Goal: Task Accomplishment & Management: Complete application form

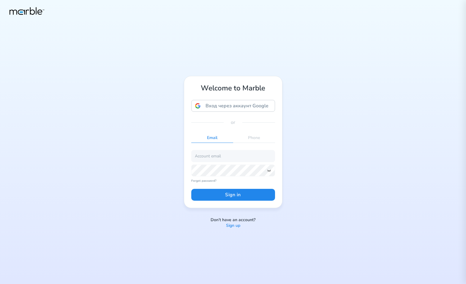
click at [382, 113] on div "Welcome to Marble Вход через аккаунт Google Вход через аккаунт Google. Откроетс…" at bounding box center [233, 142] width 466 height 284
click at [239, 156] on input "email" at bounding box center [233, 156] width 84 height 12
click at [230, 157] on input "email" at bounding box center [233, 156] width 84 height 12
paste input "dashchinskiystas+alice@gmail.com"
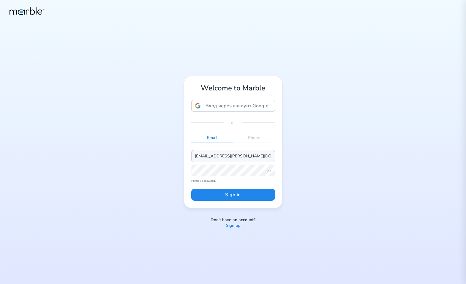
type input "dashchinskiystas+alice@gmail.com"
click at [228, 194] on button "Sign in" at bounding box center [233, 195] width 84 height 12
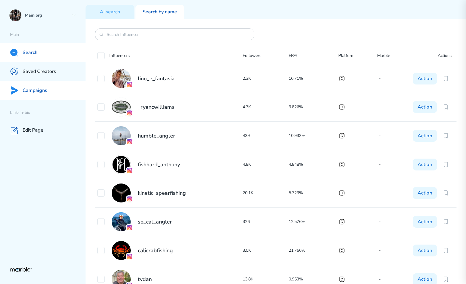
click at [34, 91] on p "Campaigns" at bounding box center [35, 91] width 25 height 6
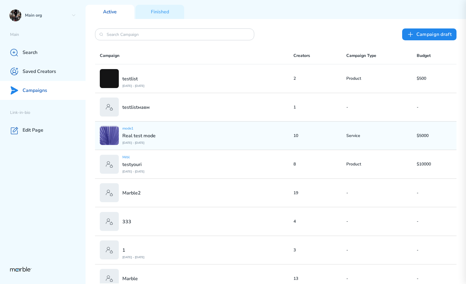
click at [202, 138] on div "mode1 Real test mode Aug 26 2025 - Oct 31 2025" at bounding box center [197, 135] width 194 height 19
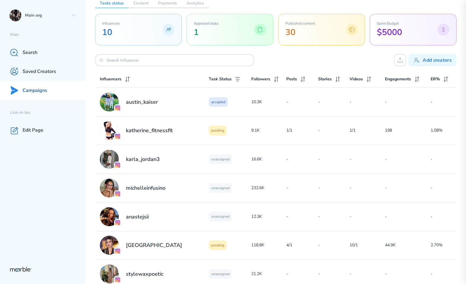
scroll to position [52, 0]
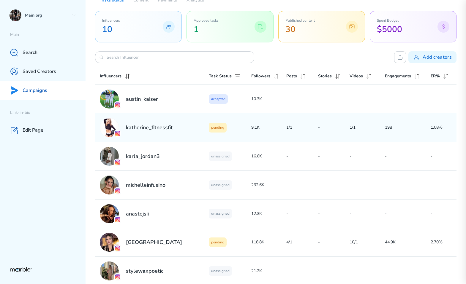
click at [232, 129] on div "pending" at bounding box center [230, 127] width 42 height 9
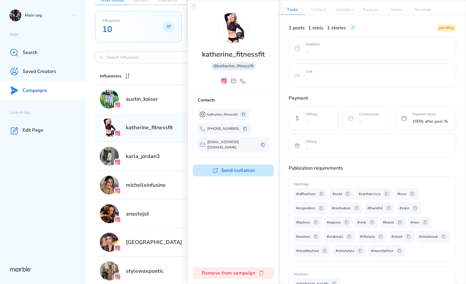
click at [248, 169] on button "Send invitation" at bounding box center [233, 171] width 81 height 12
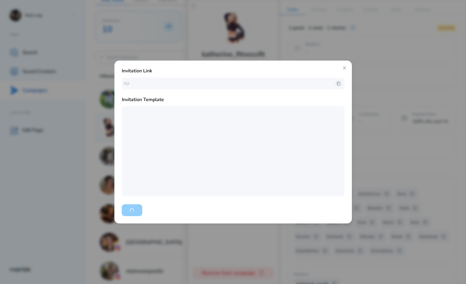
type textarea "Hello there! We’re thrilled to invite you to be a part of our upcoming campaign…"
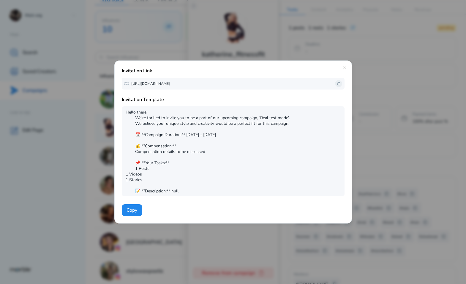
click at [338, 83] on icon at bounding box center [338, 83] width 5 height 5
click at [343, 67] on icon at bounding box center [344, 67] width 3 height 3
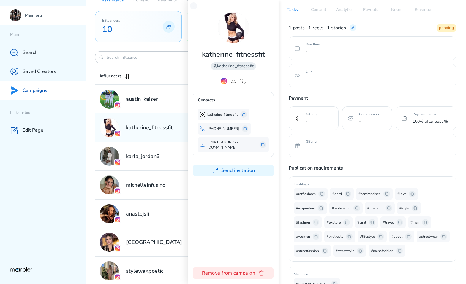
click at [71, 15] on div "Main org" at bounding box center [42, 15] width 85 height 19
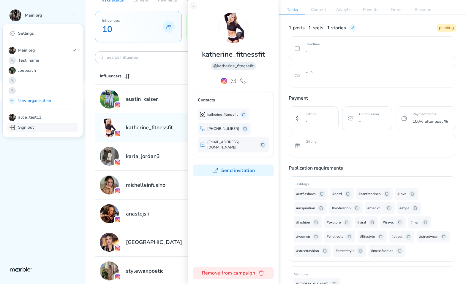
click at [38, 127] on div "Sign out" at bounding box center [42, 127] width 71 height 9
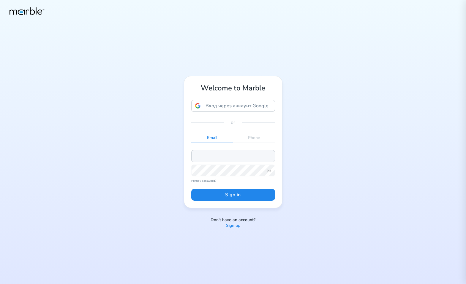
click at [255, 157] on input "email" at bounding box center [233, 156] width 84 height 12
paste input "dashchinskiystas+alice@gmail.com"
type input "dashchinskiystas+alice@gmail.com"
click at [348, 117] on div "Welcome to Marble Вход через аккаунт Google Вход через аккаунт Google. Откроетс…" at bounding box center [233, 142] width 466 height 284
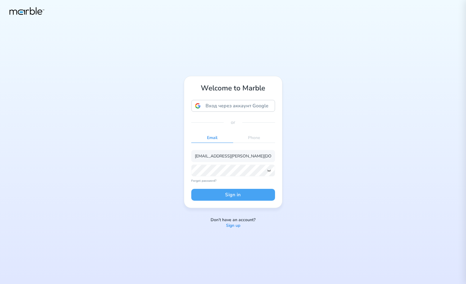
click at [233, 194] on button "Sign in" at bounding box center [233, 195] width 84 height 12
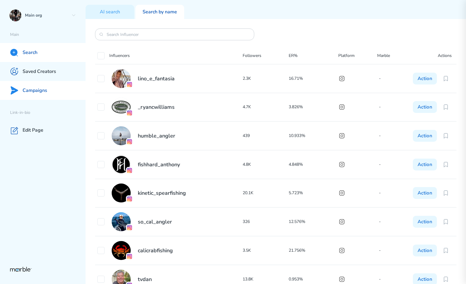
click at [48, 93] on div "Campaigns" at bounding box center [42, 90] width 85 height 19
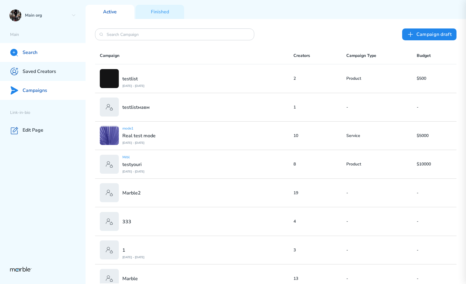
click at [46, 56] on div "Search" at bounding box center [42, 52] width 85 height 19
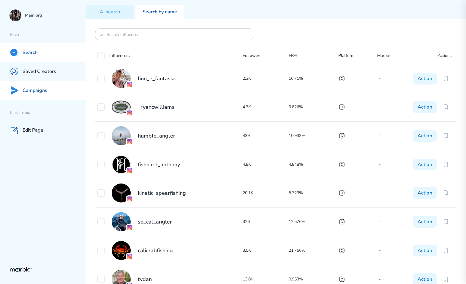
click at [63, 96] on div "Campaigns" at bounding box center [42, 90] width 85 height 19
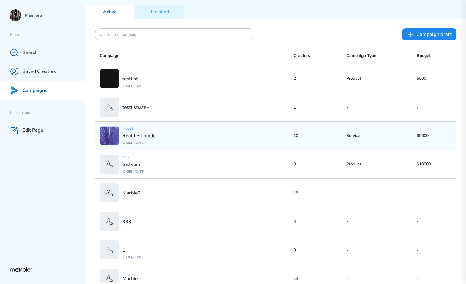
click at [180, 130] on div "mode1 Real test mode Aug 26 2025 - Oct 31 2025" at bounding box center [197, 135] width 194 height 19
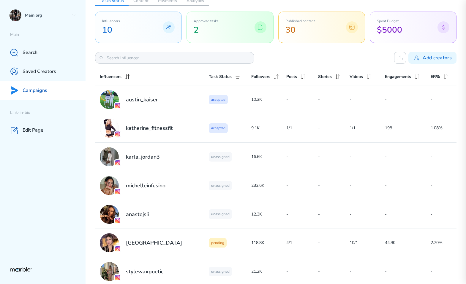
scroll to position [94, 0]
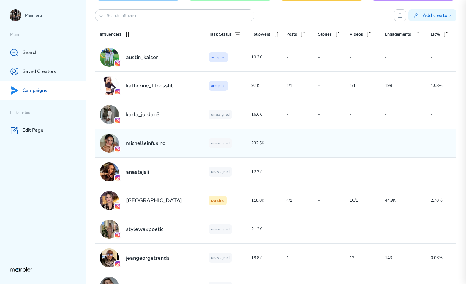
click at [198, 141] on div "michelleinfusino" at bounding box center [154, 143] width 109 height 19
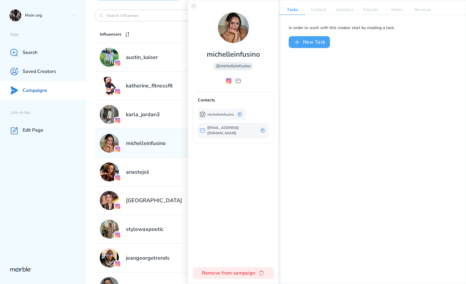
click at [311, 42] on button "New Task" at bounding box center [309, 42] width 41 height 12
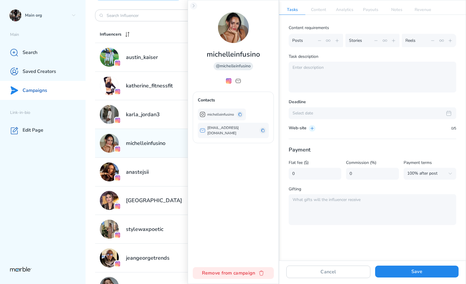
click at [335, 41] on icon at bounding box center [337, 40] width 5 height 5
click at [337, 41] on icon at bounding box center [337, 40] width 5 height 5
click at [391, 40] on icon at bounding box center [393, 40] width 5 height 5
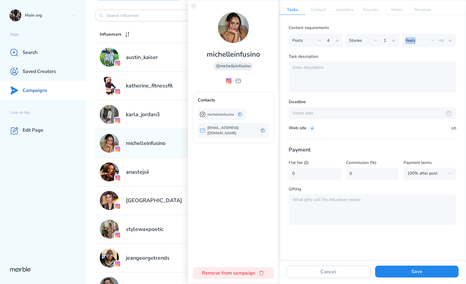
click at [391, 40] on icon at bounding box center [393, 40] width 5 height 5
click at [394, 41] on icon at bounding box center [393, 40] width 5 height 5
click at [374, 39] on icon at bounding box center [375, 40] width 5 height 5
click at [451, 40] on icon at bounding box center [450, 40] width 5 height 5
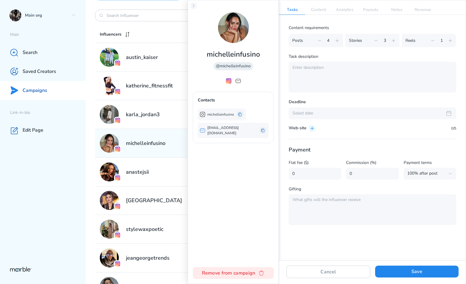
click at [451, 41] on icon at bounding box center [450, 40] width 5 height 5
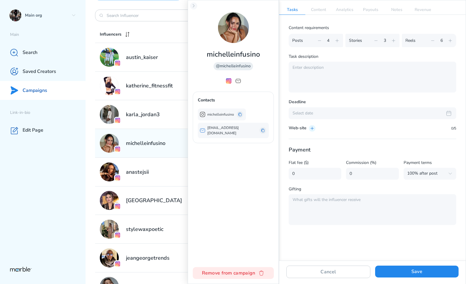
click at [450, 25] on p "Content requirements" at bounding box center [372, 27] width 167 height 7
click at [321, 71] on textarea at bounding box center [372, 77] width 167 height 31
click at [331, 76] on textarea "scxzxcvzxzcv" at bounding box center [372, 77] width 167 height 31
click at [330, 73] on textarea "scxzxcvzxzcv" at bounding box center [372, 77] width 167 height 31
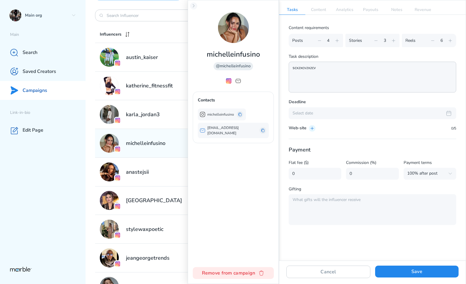
click at [330, 69] on textarea "scxzxcvzxzcv" at bounding box center [372, 77] width 167 height 31
type textarea "scxzxcvzxzcv sfgsdfg"
click at [311, 109] on div "Select date" at bounding box center [372, 113] width 167 height 12
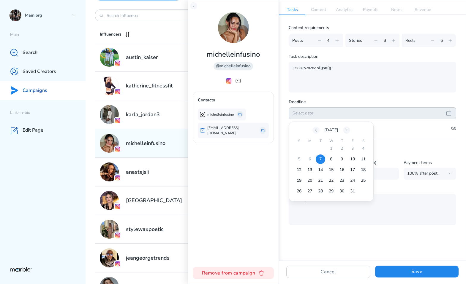
click at [319, 159] on div "7" at bounding box center [320, 159] width 9 height 9
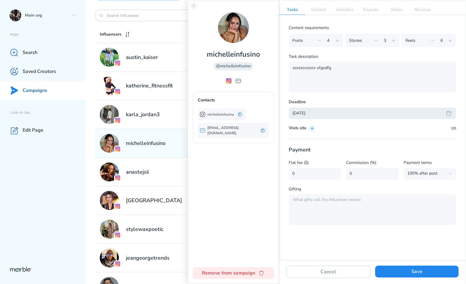
click at [359, 120] on div "Content requirements Posts 4 Stories 3 Reels 6 Task description scxzxcvzxzcv sf…" at bounding box center [372, 77] width 167 height 107
click at [357, 115] on div "Oct 7, 2025" at bounding box center [367, 113] width 150 height 6
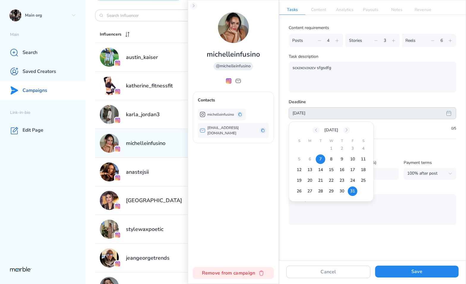
click at [349, 190] on div "31" at bounding box center [352, 191] width 9 height 9
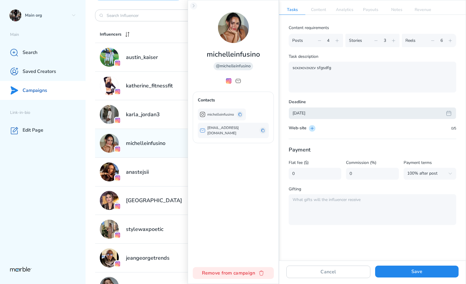
click at [312, 129] on icon at bounding box center [312, 128] width 5 height 5
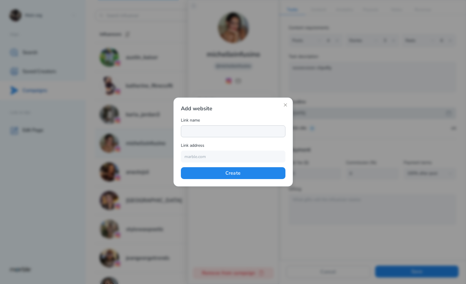
click at [238, 133] on input "text" at bounding box center [233, 132] width 104 height 12
type input "Marble"
click at [219, 156] on input "text" at bounding box center [233, 157] width 104 height 12
type input "https://www.youtube.com/@shisp"
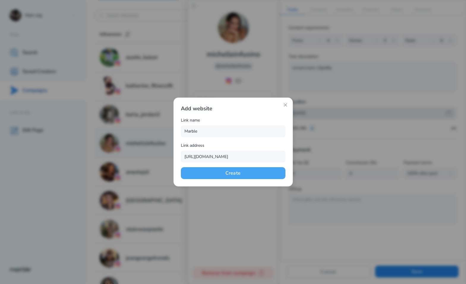
click at [243, 167] on button "Create" at bounding box center [233, 173] width 104 height 12
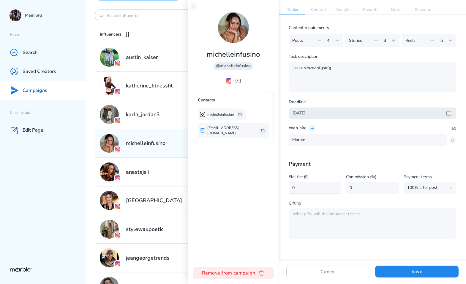
drag, startPoint x: 312, startPoint y: 187, endPoint x: 278, endPoint y: 187, distance: 34.7
click at [278, 187] on div "michelleinfusino @michelleinfusino Contacts michelleinfusino hello@michelleinfu…" at bounding box center [327, 142] width 278 height 284
type input "10"
drag, startPoint x: 358, startPoint y: 189, endPoint x: 321, endPoint y: 188, distance: 36.5
click at [321, 188] on div "Flat fee ($) 10 Commission (%) 0 Payment terms 100% after post 100% after post …" at bounding box center [372, 184] width 167 height 20
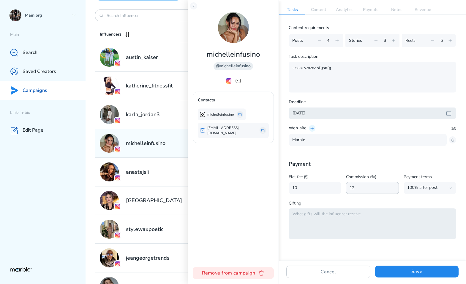
type input "12"
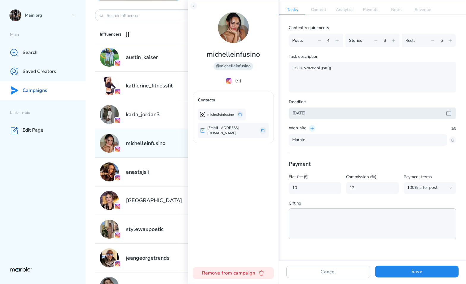
click at [330, 218] on textarea at bounding box center [372, 224] width 167 height 31
type textarea "dfg lk ksgfd klgklsd fg"
click at [439, 189] on div "100% after post" at bounding box center [426, 188] width 38 height 6
click at [425, 211] on button "100% before post" at bounding box center [429, 213] width 47 height 9
click at [405, 270] on button "Save" at bounding box center [416, 272] width 83 height 12
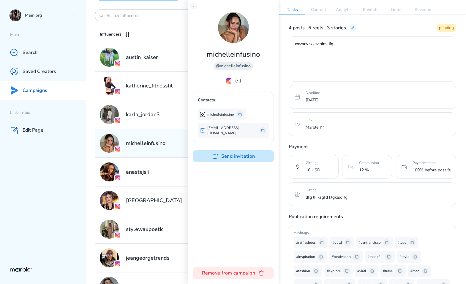
click at [233, 153] on button "Send invitation" at bounding box center [233, 157] width 81 height 12
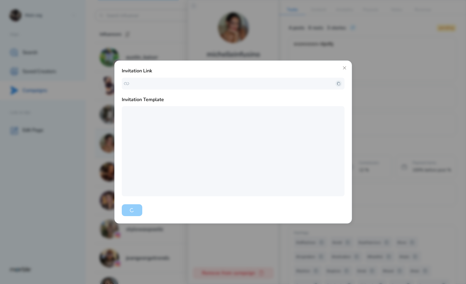
type textarea "Hello there! We’re thrilled to invite you to be a part of our upcoming campaign…"
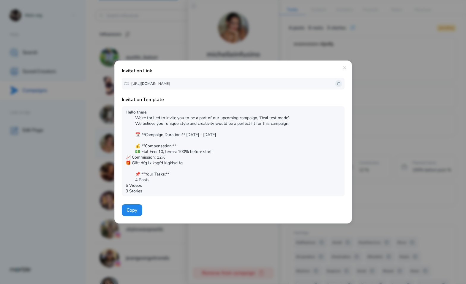
click at [338, 82] on icon at bounding box center [338, 83] width 5 height 5
click at [344, 66] on icon at bounding box center [344, 68] width 5 height 5
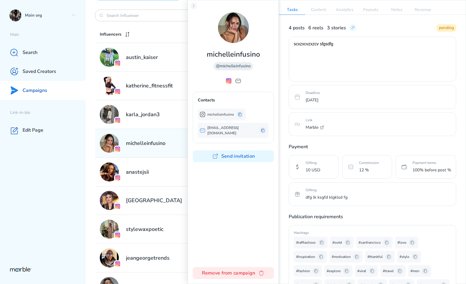
click at [47, 203] on div "Main org Main Search Saved Creators Campaigns Link-in-bio Edit Page" at bounding box center [42, 142] width 85 height 284
click at [74, 17] on icon at bounding box center [73, 15] width 5 height 5
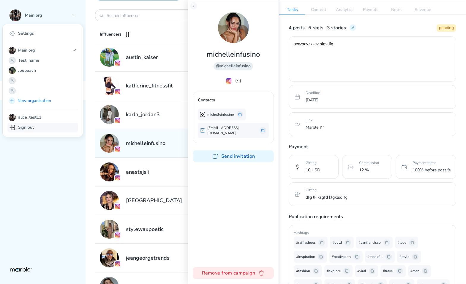
click at [45, 127] on div "Sign out" at bounding box center [42, 127] width 71 height 9
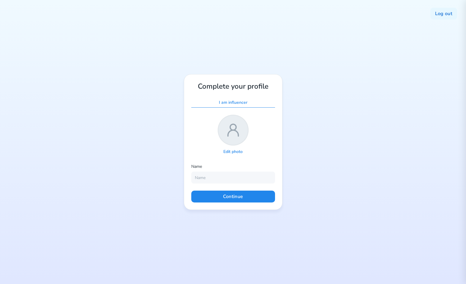
click at [259, 105] on div "I am influencer" at bounding box center [233, 103] width 84 height 10
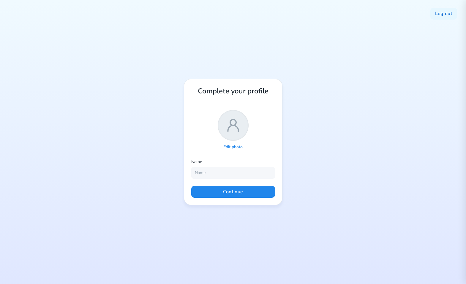
drag, startPoint x: 227, startPoint y: 145, endPoint x: 229, endPoint y: 142, distance: 3.5
click at [227, 145] on p "Edit photo" at bounding box center [232, 148] width 19 height 6
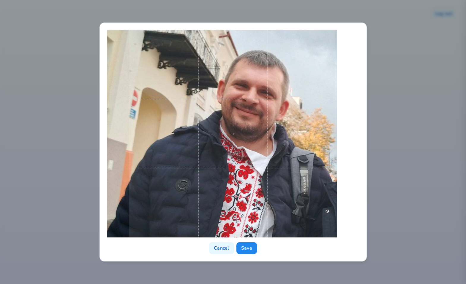
click at [299, 189] on span at bounding box center [233, 134] width 208 height 208
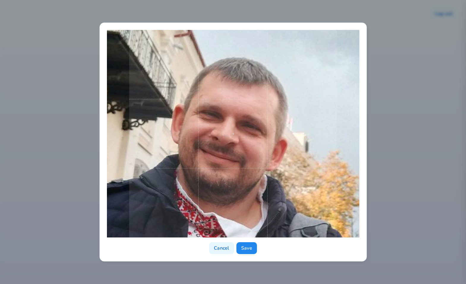
click at [304, 218] on span at bounding box center [233, 134] width 208 height 208
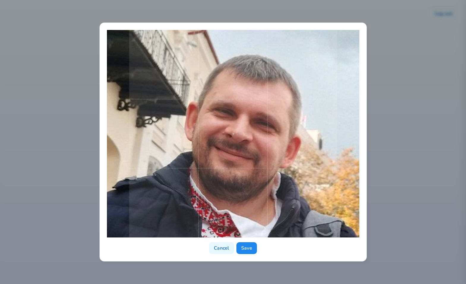
click at [319, 213] on span at bounding box center [233, 134] width 208 height 208
click at [247, 249] on button "Save" at bounding box center [246, 249] width 20 height 12
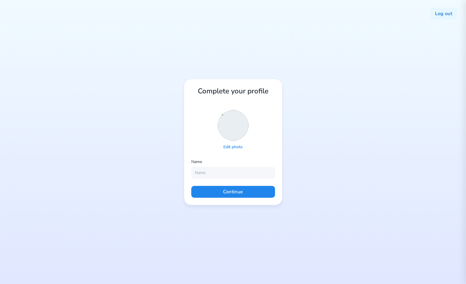
click at [231, 166] on div "Name" at bounding box center [233, 163] width 84 height 9
click at [221, 174] on input "text" at bounding box center [233, 173] width 84 height 12
type input "[PERSON_NAME]"
click at [207, 198] on button "Continue" at bounding box center [233, 192] width 84 height 12
